Goal: Task Accomplishment & Management: Manage account settings

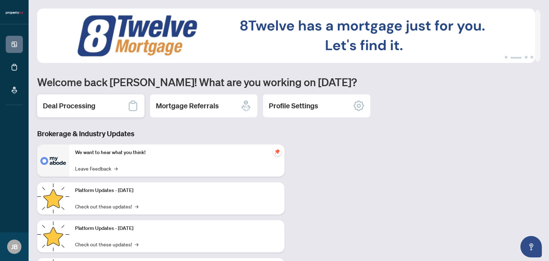
click at [93, 109] on h2 "Deal Processing" at bounding box center [69, 106] width 52 height 10
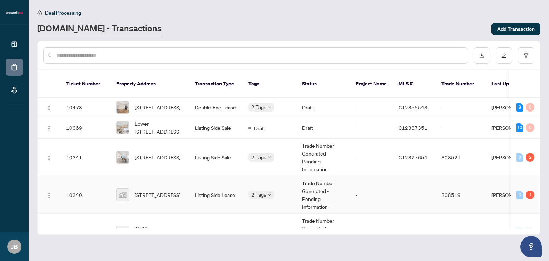
scroll to position [27, 0]
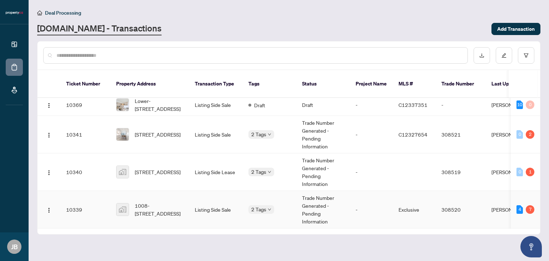
click at [224, 191] on td "Listing Side Sale" at bounding box center [216, 209] width 54 height 37
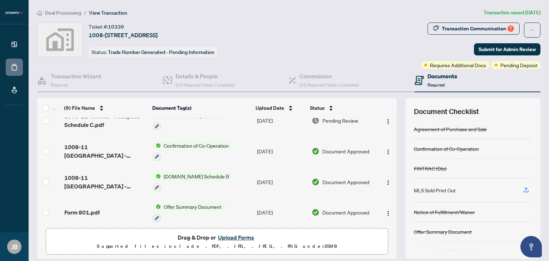
scroll to position [166, 0]
click at [238, 234] on button "Upload Forms" at bounding box center [236, 236] width 40 height 9
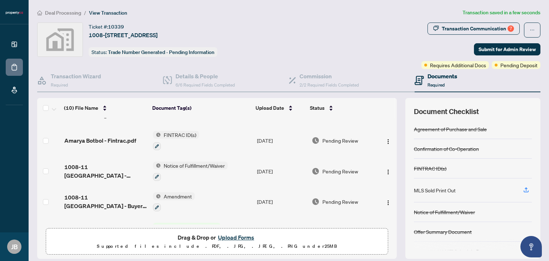
scroll to position [0, 0]
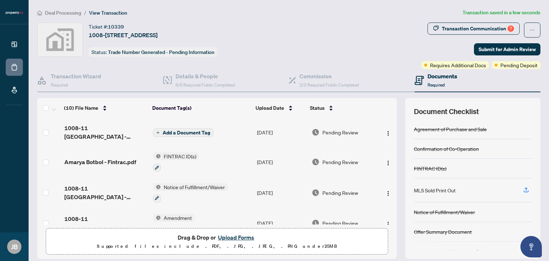
click at [185, 130] on span "Add a Document Tag" at bounding box center [185, 132] width 47 height 5
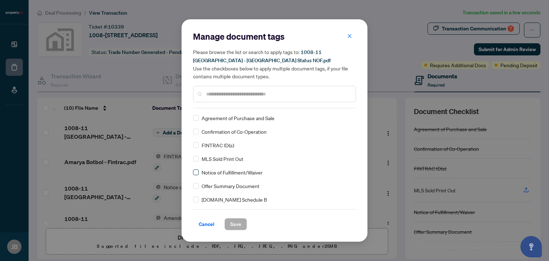
click at [197, 169] on label at bounding box center [196, 172] width 6 height 8
click at [232, 221] on span "Save" at bounding box center [235, 223] width 11 height 11
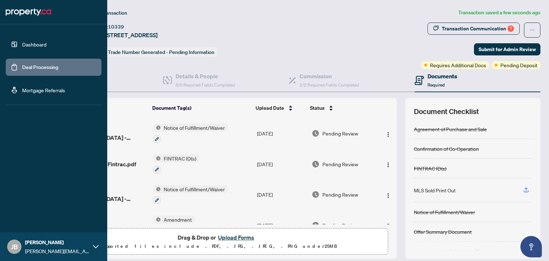
click at [26, 47] on link "Dashboard" at bounding box center [34, 44] width 24 height 6
